Goal: Task Accomplishment & Management: Manage account settings

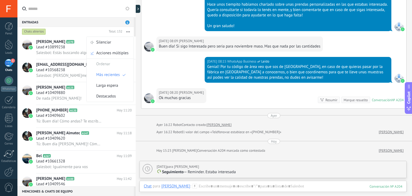
click at [65, 32] on div "Chats abiertos" at bounding box center [64, 32] width 86 height 10
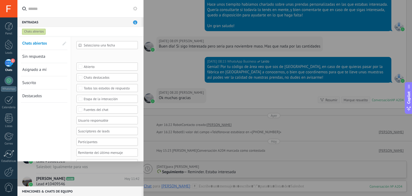
click at [164, 34] on div at bounding box center [206, 98] width 412 height 196
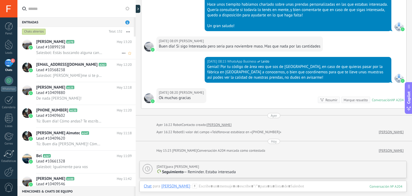
click at [84, 53] on span "Salesbot: Estás buscando alguna cantidad en particular? Quizá aplica algún desc…" at bounding box center [69, 52] width 66 height 5
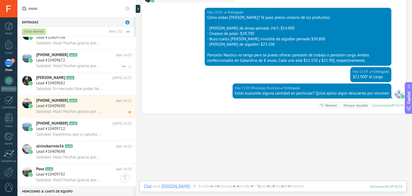
scroll to position [606, 0]
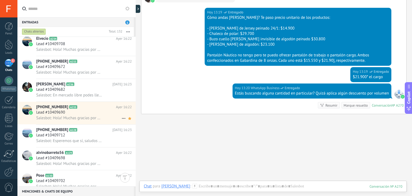
drag, startPoint x: 93, startPoint y: 120, endPoint x: 104, endPoint y: 122, distance: 11.3
click at [93, 120] on span "Salesbot: Hola! Muchas gracias por escribirnos. En Zictex diseñamos y confeccio…" at bounding box center [69, 117] width 66 height 5
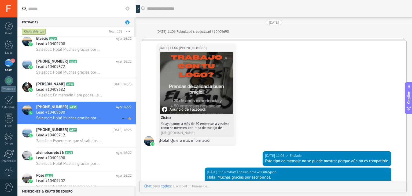
scroll to position [106, 0]
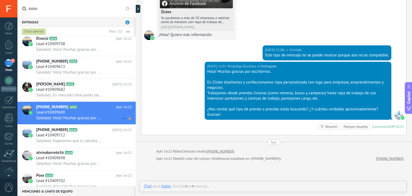
click at [128, 120] on use at bounding box center [129, 118] width 3 height 3
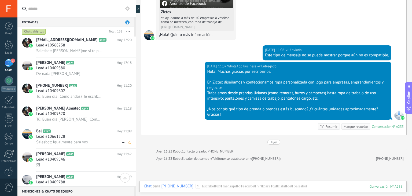
scroll to position [0, 0]
